Goal: Find specific page/section: Find specific page/section

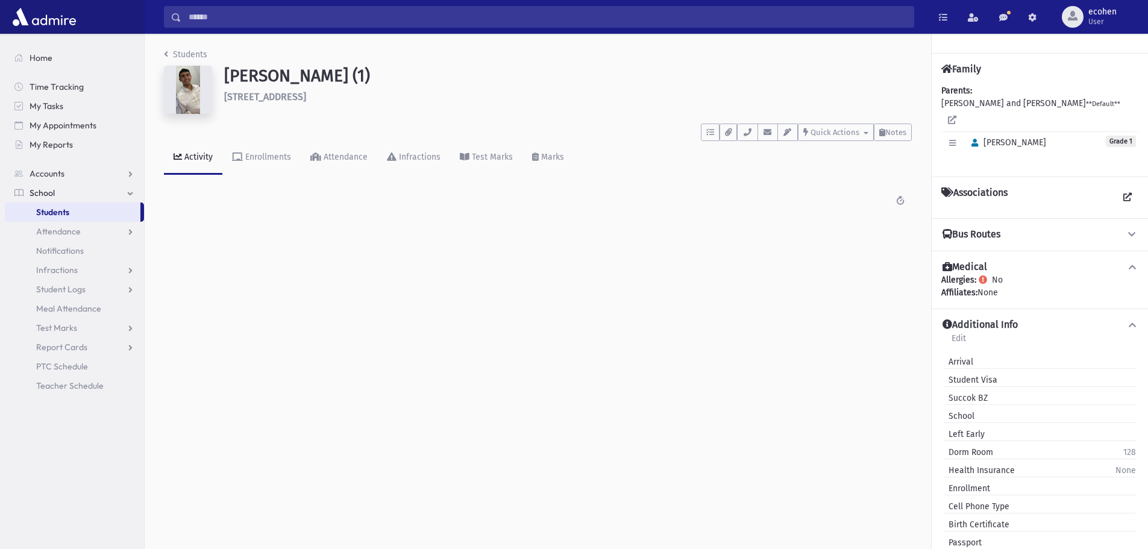
click at [84, 219] on link "Students" at bounding box center [73, 211] width 136 height 19
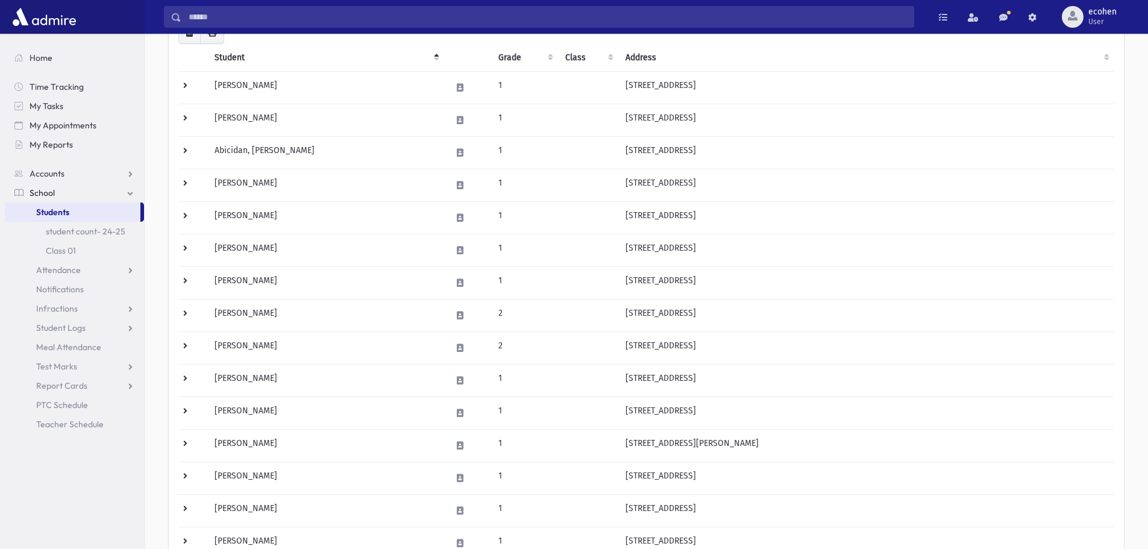
scroll to position [140, 0]
click at [342, 503] on td "[PERSON_NAME]" at bounding box center [325, 508] width 237 height 33
